Goal: Information Seeking & Learning: Check status

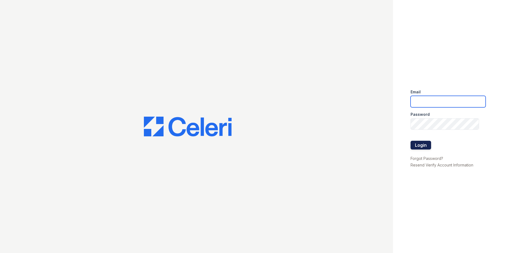
type input "ABlackstar@Trinity-PM.com"
click at [425, 146] on button "Login" at bounding box center [420, 145] width 21 height 9
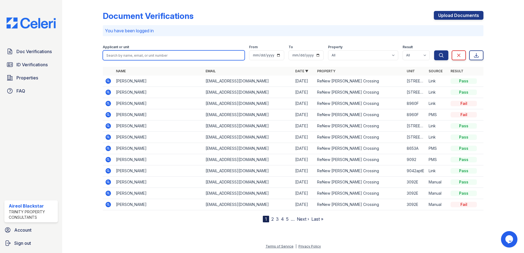
paste input "[PERSON_NAME]"
type input "[PERSON_NAME]"
click at [434, 50] on button "Search" at bounding box center [441, 55] width 14 height 10
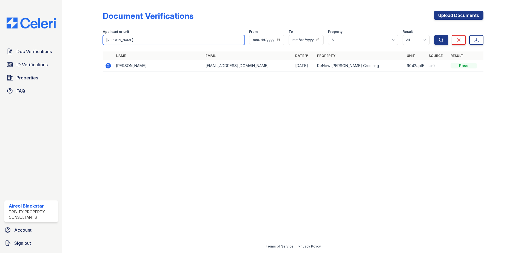
drag, startPoint x: 117, startPoint y: 41, endPoint x: 139, endPoint y: 41, distance: 21.9
click at [139, 41] on input "[PERSON_NAME]" at bounding box center [174, 40] width 142 height 10
type input "[PERSON_NAME]"
click at [434, 35] on button "Search" at bounding box center [441, 40] width 14 height 10
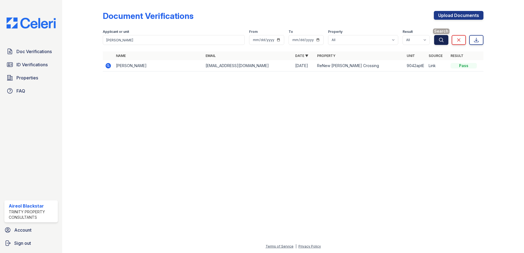
click at [441, 39] on icon "submit" at bounding box center [440, 39] width 5 height 5
click at [27, 66] on span "ID Verifications" at bounding box center [31, 64] width 31 height 7
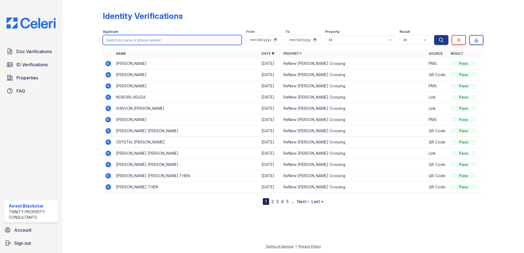
paste input "[PERSON_NAME]"
type input "[PERSON_NAME]"
click at [434, 35] on button "Search" at bounding box center [441, 40] width 14 height 10
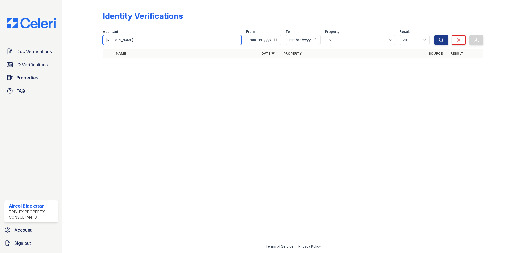
drag, startPoint x: 118, startPoint y: 41, endPoint x: 142, endPoint y: 41, distance: 24.4
click at [142, 41] on input "[PERSON_NAME]" at bounding box center [172, 40] width 139 height 10
type input "[PERSON_NAME]"
click at [434, 35] on button "Search" at bounding box center [441, 40] width 14 height 10
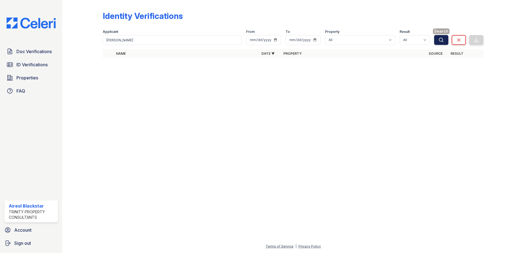
click at [441, 41] on icon "submit" at bounding box center [440, 39] width 5 height 5
